Goal: Find specific page/section: Find specific page/section

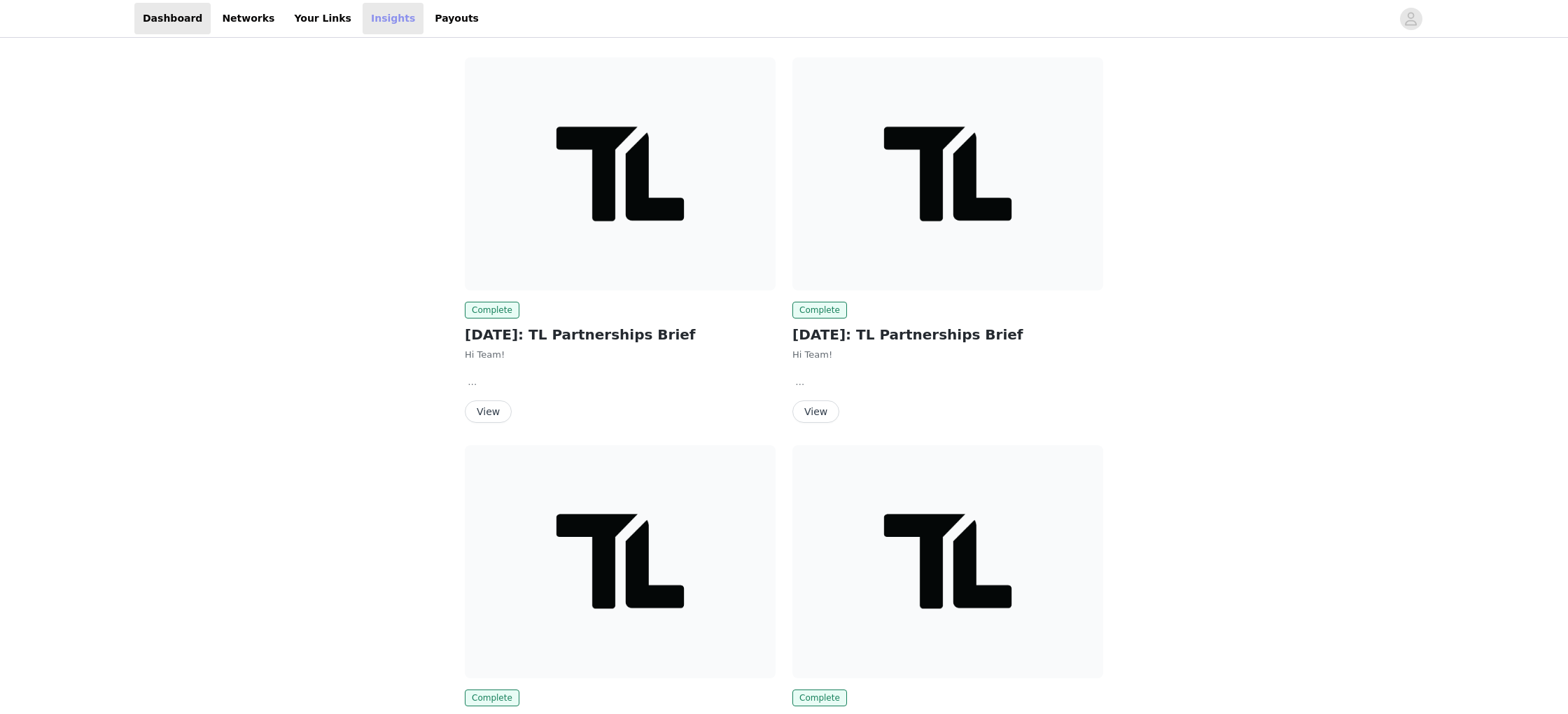
click at [373, 23] on link "Insights" at bounding box center [393, 18] width 61 height 31
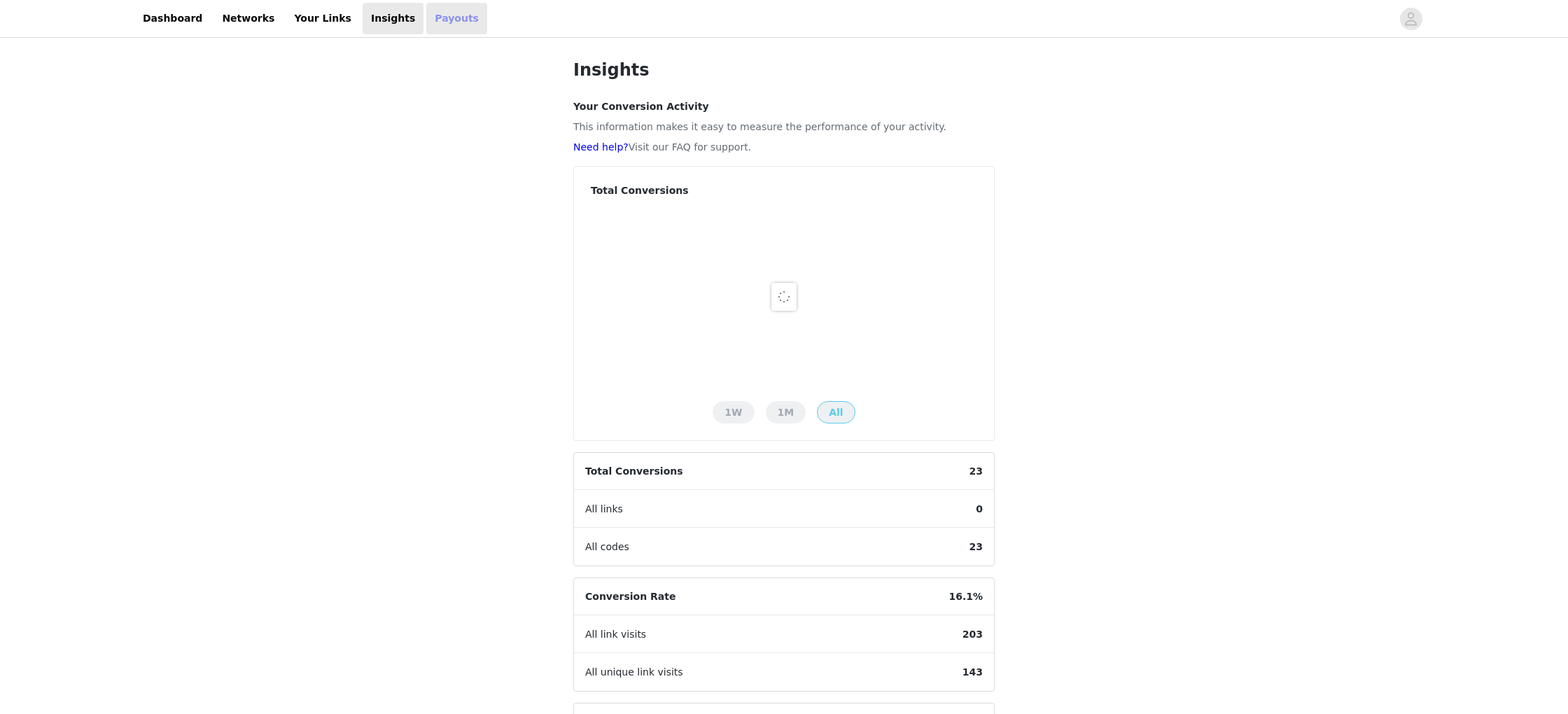
click at [426, 21] on link "Payouts" at bounding box center [456, 18] width 61 height 31
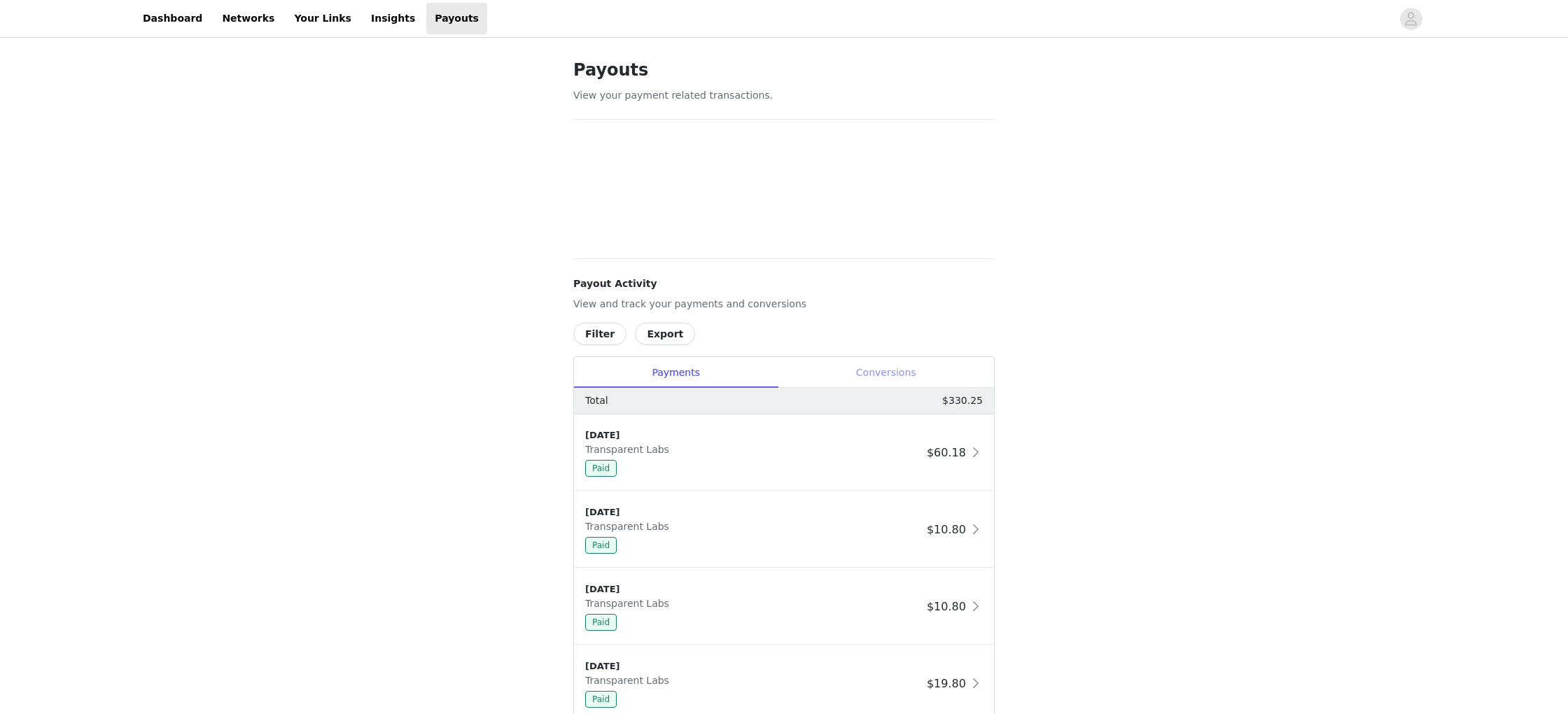
click at [923, 384] on div "Conversions" at bounding box center [886, 373] width 216 height 31
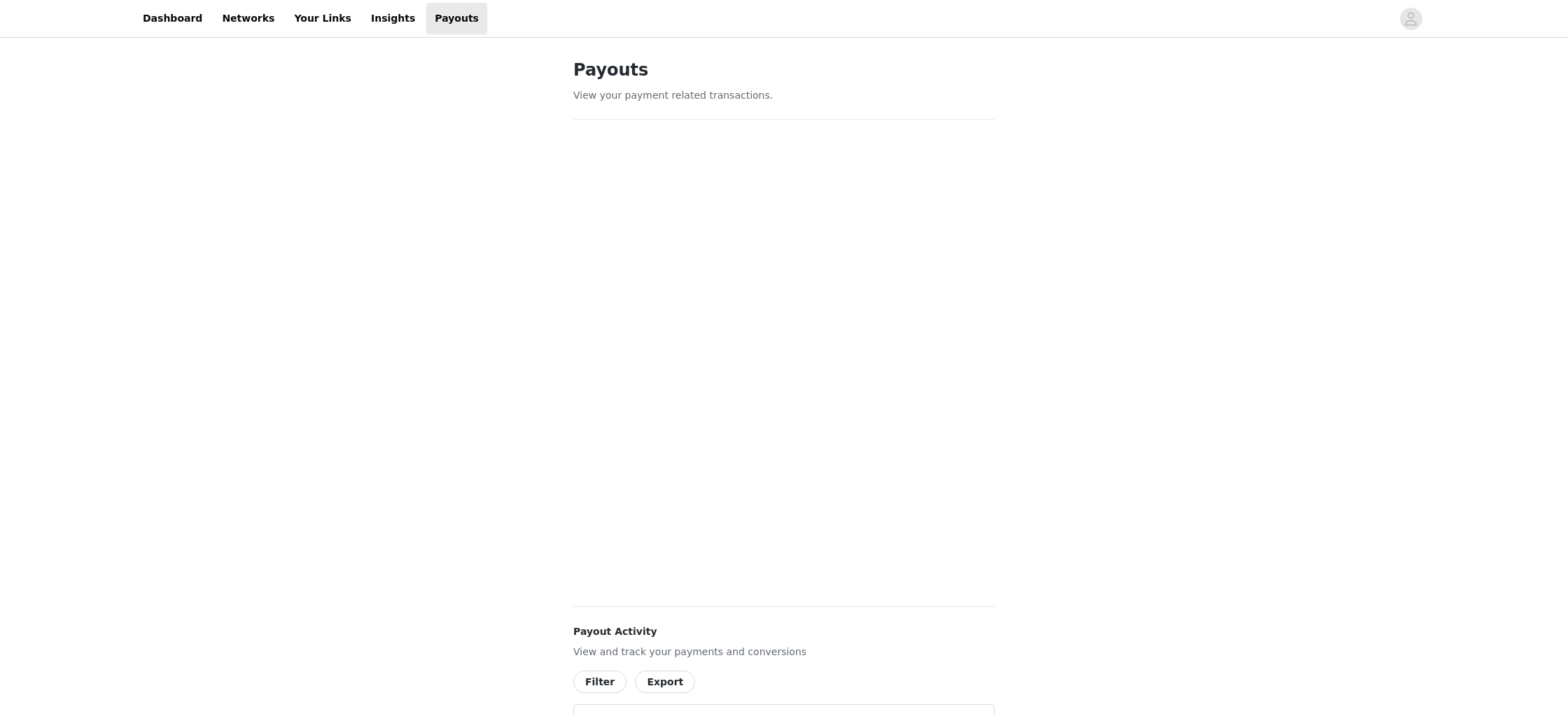
scroll to position [430, 0]
